Goal: Check status: Check status

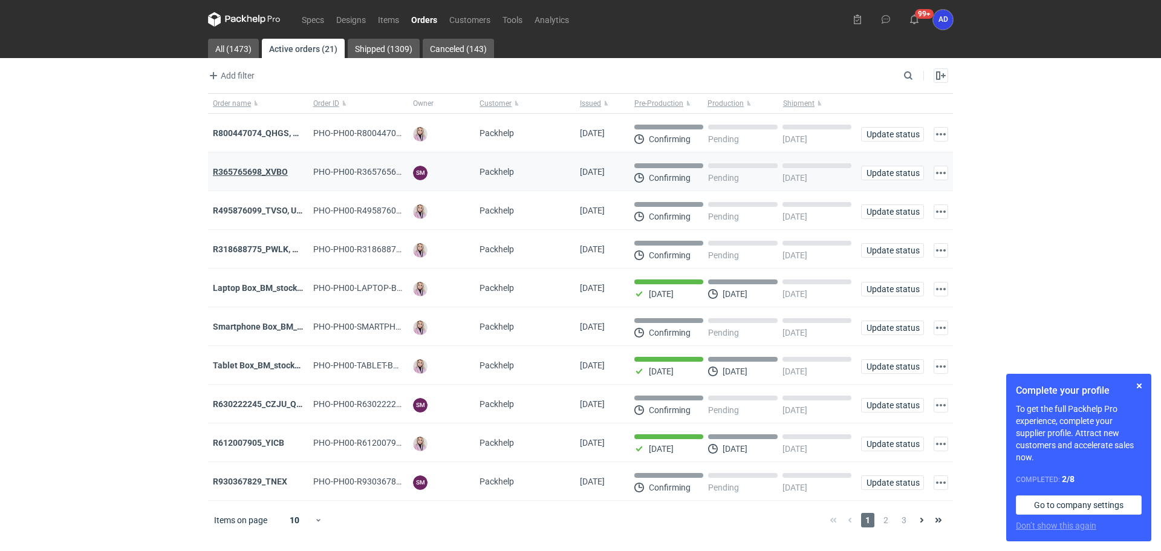
click at [245, 175] on strong "R365765698_XVBO" at bounding box center [250, 172] width 75 height 10
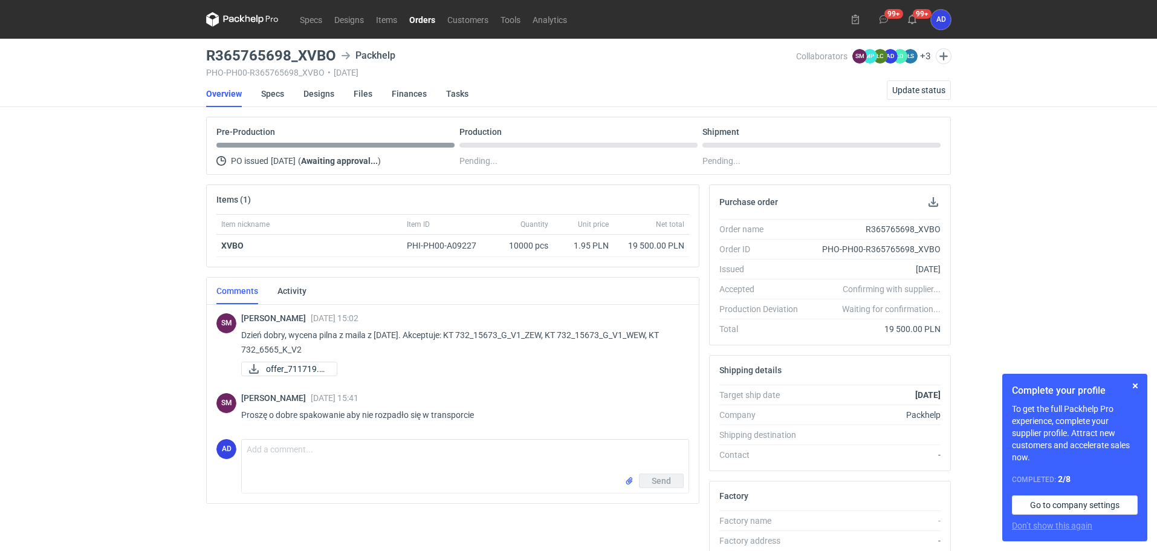
click at [419, 18] on link "Orders" at bounding box center [422, 19] width 38 height 15
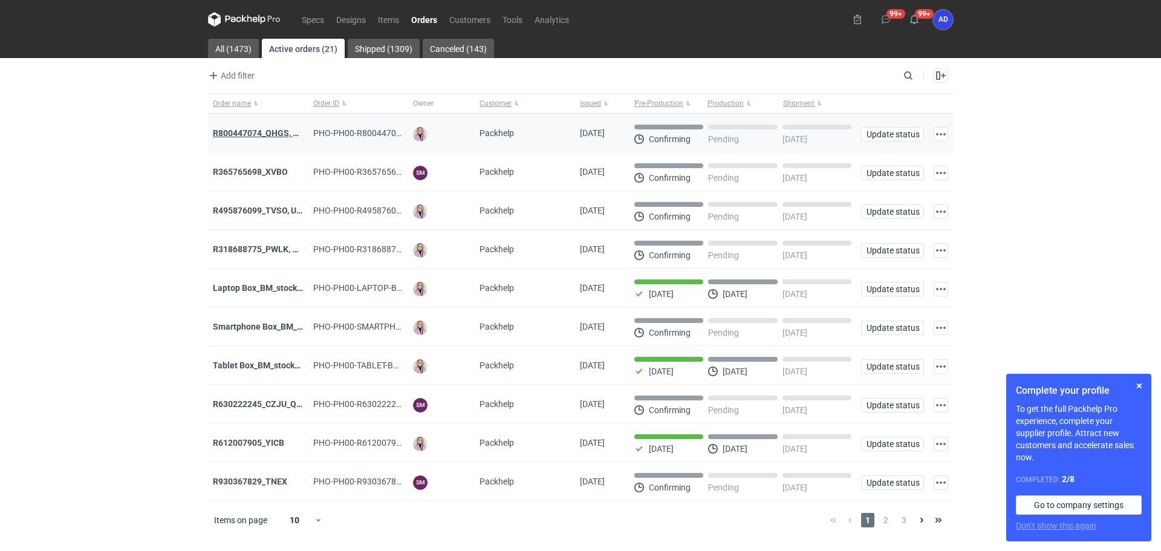
click at [285, 136] on strong "R800447074_QHGS, NYZC, DXPA, QBLZ" at bounding box center [289, 133] width 152 height 10
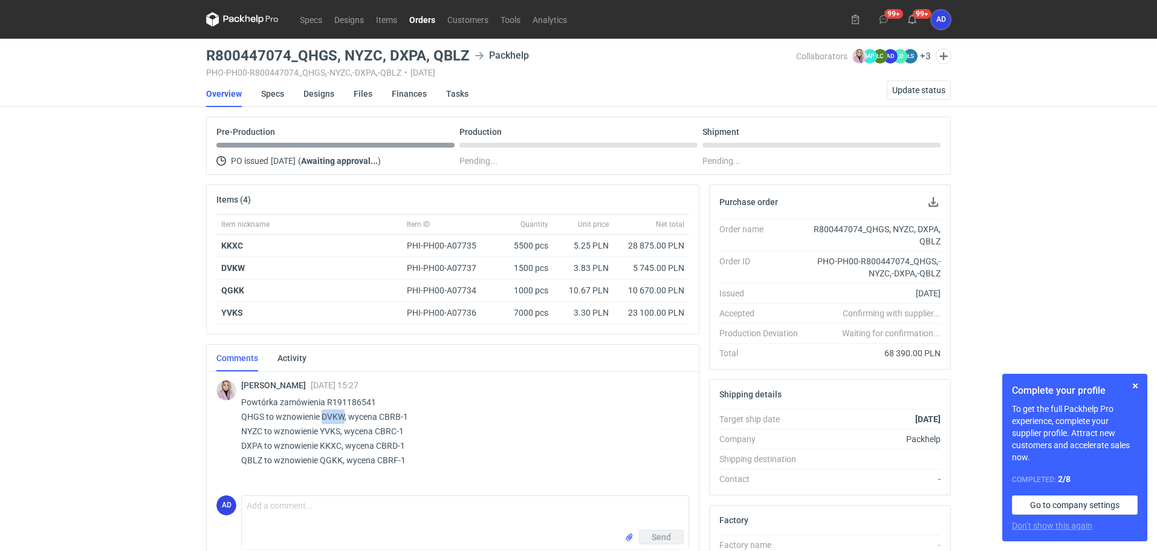
drag, startPoint x: 344, startPoint y: 416, endPoint x: 323, endPoint y: 416, distance: 21.2
click at [323, 416] on p "Powtórka zamówienia R191186541 QHGS to wznowienie DVKW, wycena CBRB-1 NYZC to w…" at bounding box center [460, 431] width 438 height 73
copy p "DVKW"
